Goal: Task Accomplishment & Management: Use online tool/utility

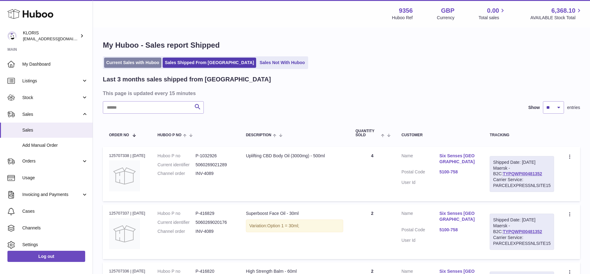
click at [116, 63] on link "Current Sales with Huboo" at bounding box center [132, 63] width 57 height 10
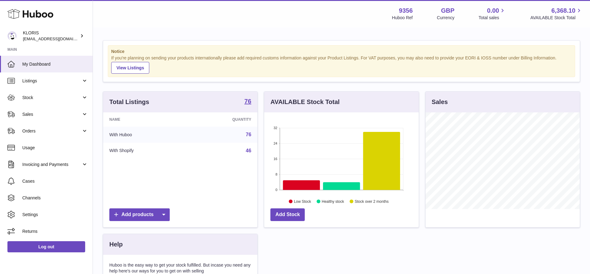
scroll to position [97, 155]
click at [28, 111] on span "Sales" at bounding box center [51, 114] width 59 height 6
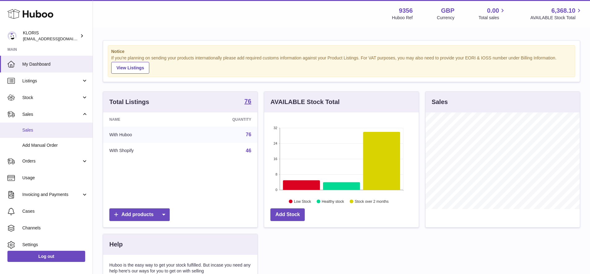
click at [34, 129] on span "Sales" at bounding box center [55, 130] width 66 height 6
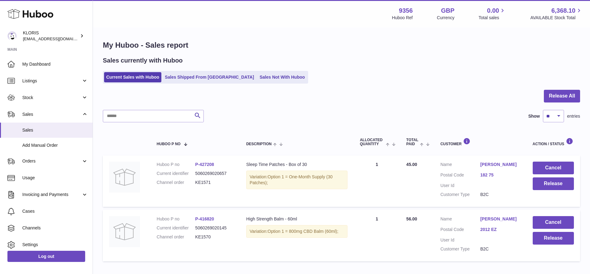
click at [504, 216] on link "Fergal O'Rourke" at bounding box center [500, 219] width 40 height 6
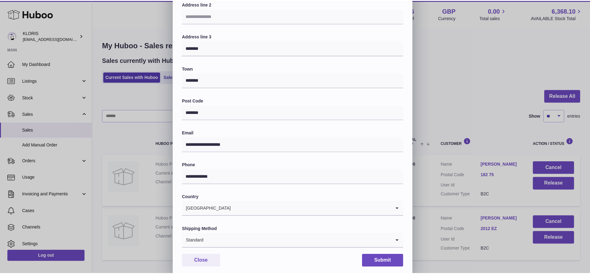
scroll to position [113, 0]
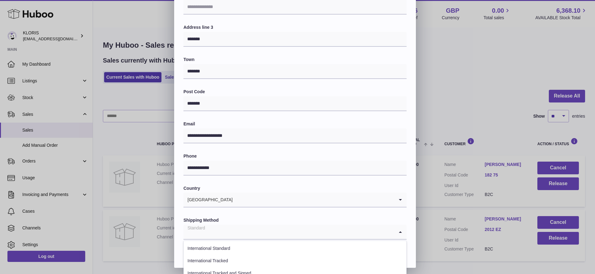
click at [400, 227] on icon "Search for option" at bounding box center [400, 232] width 12 height 14
click at [243, 267] on li "International Tracked and Signed" at bounding box center [295, 273] width 222 height 12
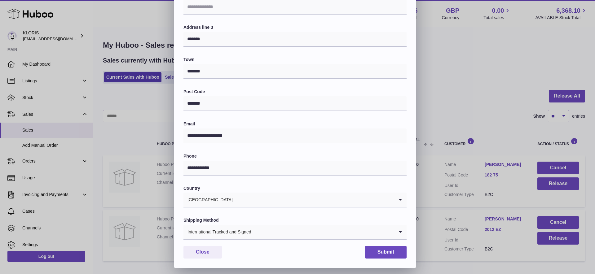
click at [391, 247] on button "Submit" at bounding box center [385, 252] width 41 height 13
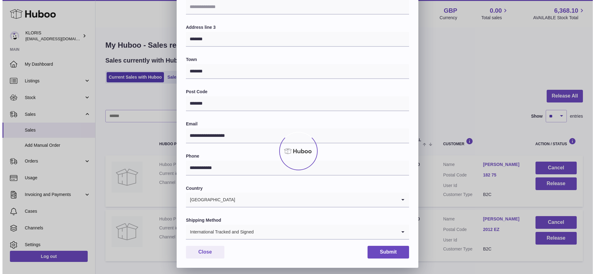
scroll to position [0, 0]
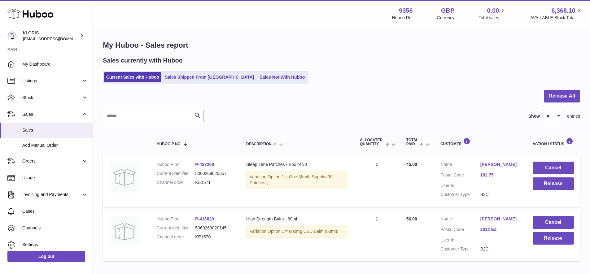
click at [495, 162] on link "dawn minto" at bounding box center [500, 165] width 40 height 6
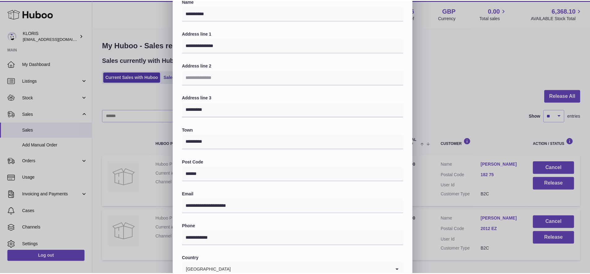
scroll to position [113, 0]
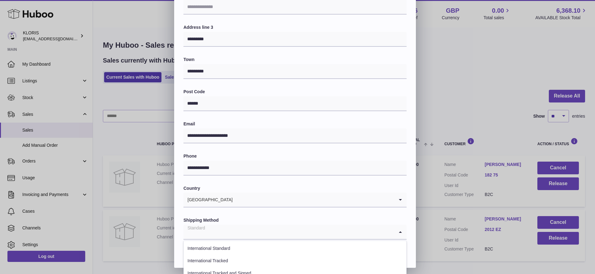
click at [400, 227] on icon "Search for option" at bounding box center [400, 232] width 12 height 14
click at [242, 268] on li "International Tracked and Signed" at bounding box center [295, 273] width 222 height 12
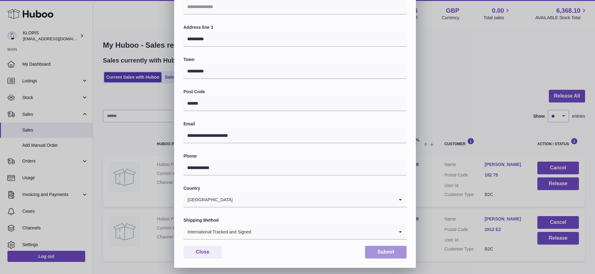
click at [387, 247] on button "Submit" at bounding box center [385, 252] width 41 height 13
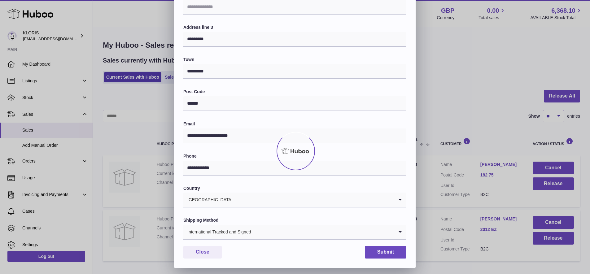
scroll to position [0, 0]
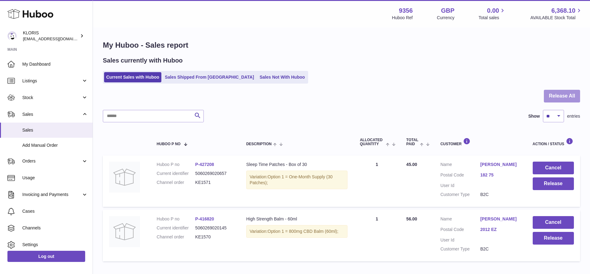
click at [565, 94] on button "Release All" at bounding box center [562, 96] width 36 height 13
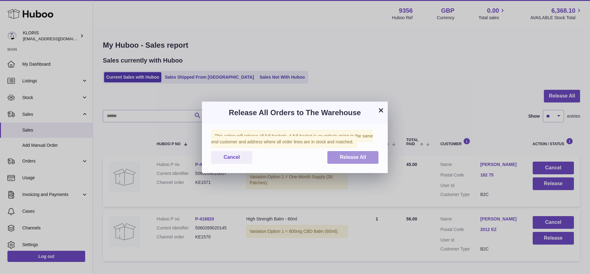
click at [358, 155] on span "Release All" at bounding box center [353, 157] width 26 height 5
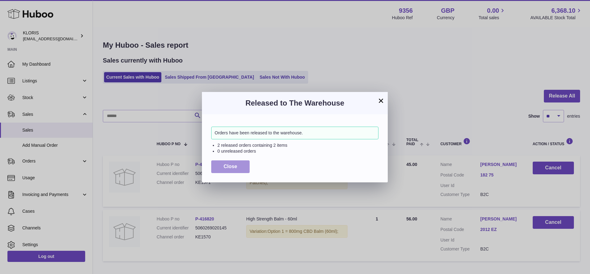
click at [235, 167] on span "Close" at bounding box center [231, 166] width 14 height 5
